Goal: Register for event/course

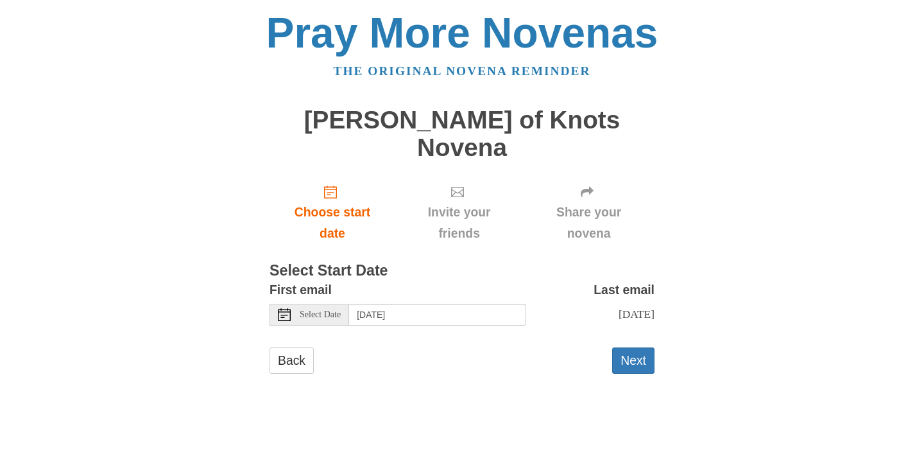
click at [282, 308] on use at bounding box center [284, 314] width 13 height 13
click at [336, 310] on span "Select Date" at bounding box center [320, 314] width 41 height 9
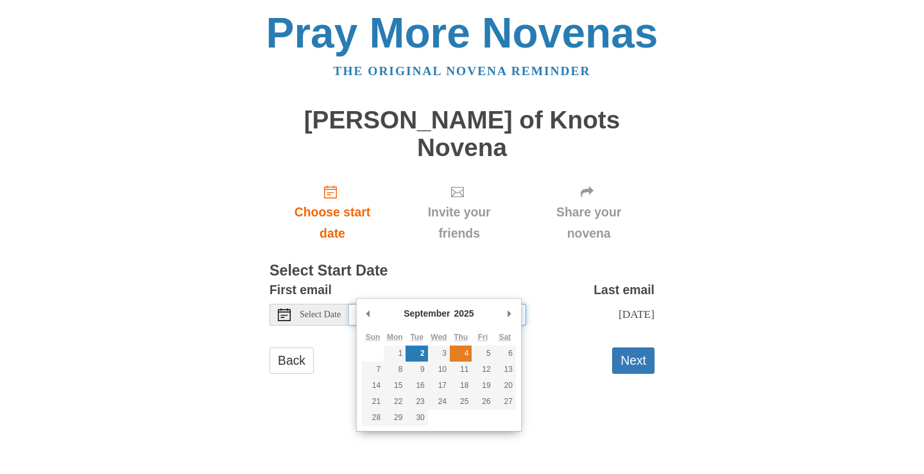
type input "Thursday, September 4th"
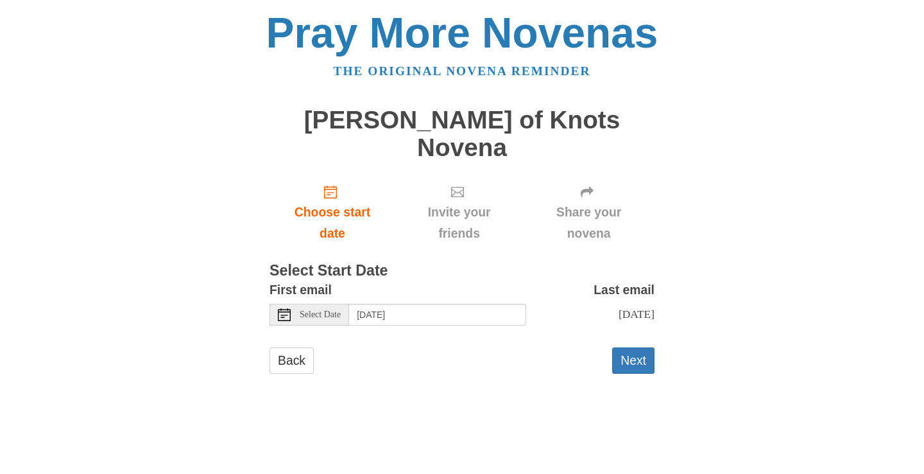
click at [325, 310] on span "Select Date" at bounding box center [320, 314] width 41 height 9
click at [634, 347] on button "Next" at bounding box center [633, 360] width 42 height 26
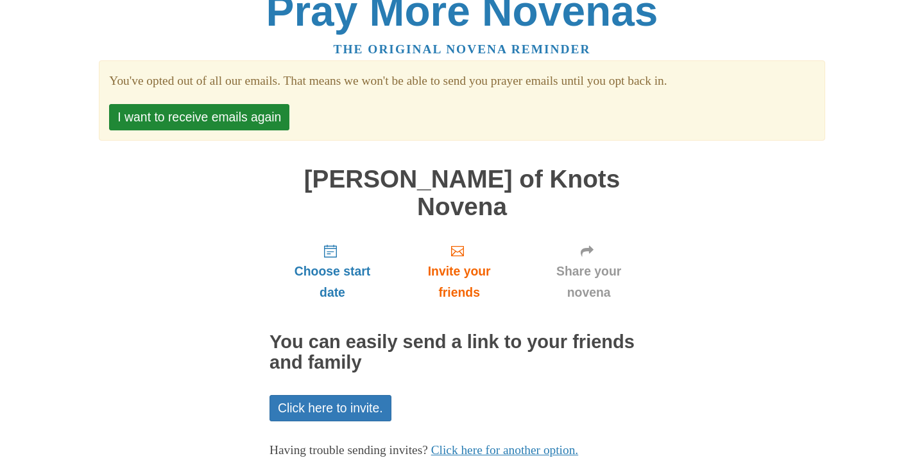
scroll to position [64, 0]
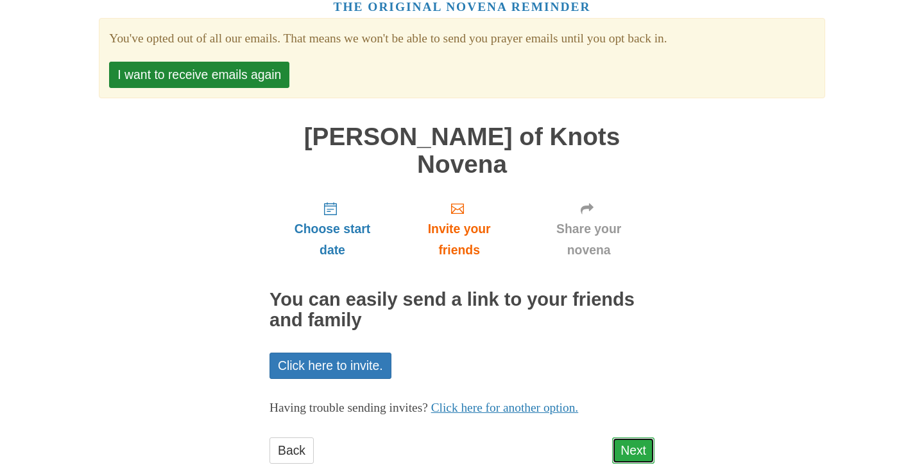
click at [633, 437] on link "Next" at bounding box center [633, 450] width 42 height 26
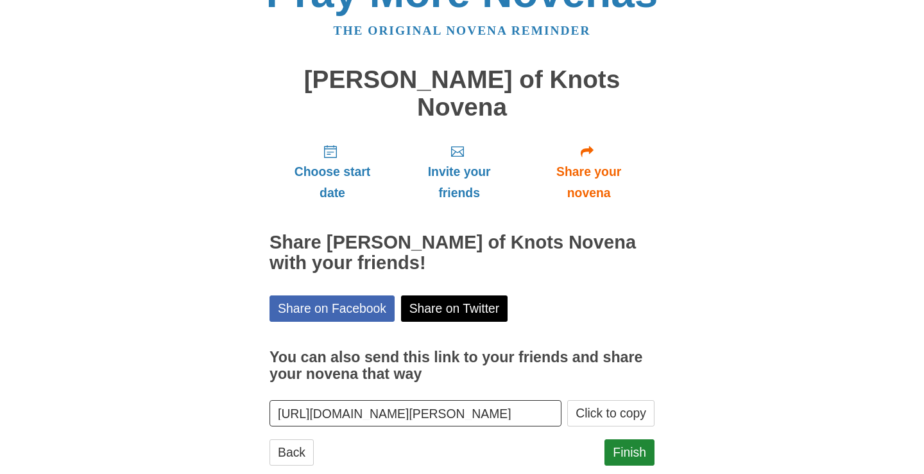
scroll to position [42, 0]
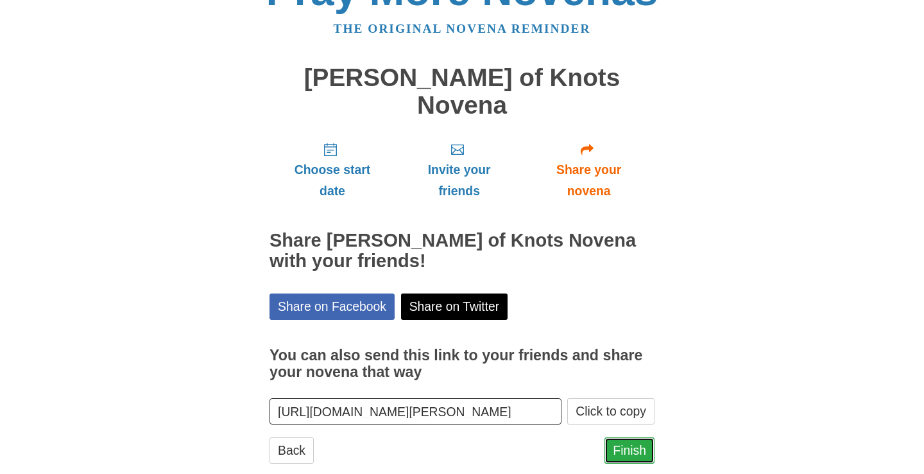
click at [631, 437] on link "Finish" at bounding box center [629, 450] width 50 height 26
